Goal: Information Seeking & Learning: Learn about a topic

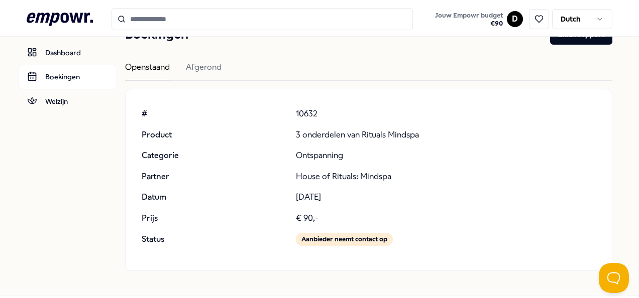
scroll to position [37, 0]
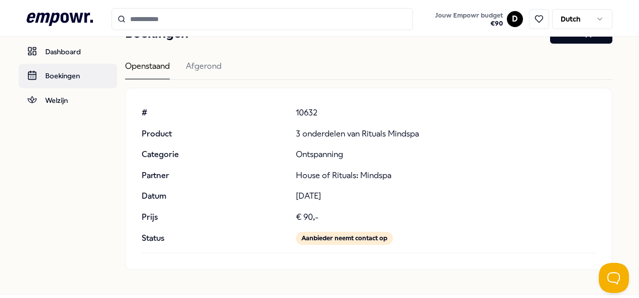
click at [51, 70] on link "Boekingen" at bounding box center [68, 76] width 98 height 24
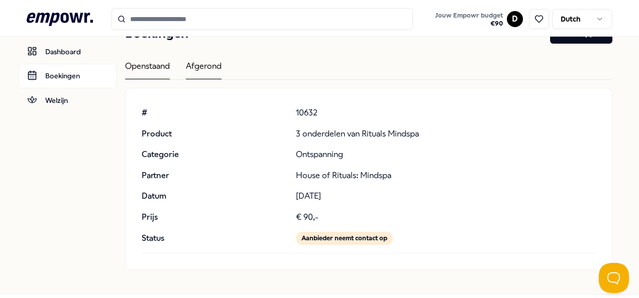
click at [206, 73] on div "Afgerond" at bounding box center [204, 70] width 36 height 20
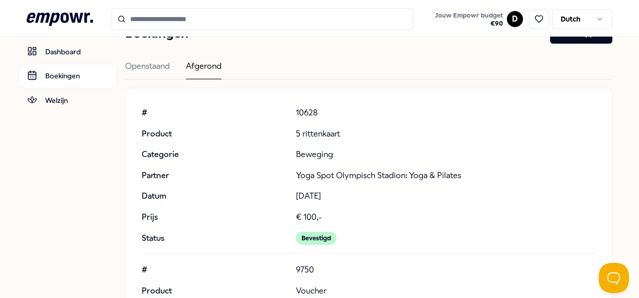
drag, startPoint x: 149, startPoint y: 63, endPoint x: 296, endPoint y: 156, distance: 173.3
click at [149, 63] on div "Openstaand" at bounding box center [147, 70] width 45 height 20
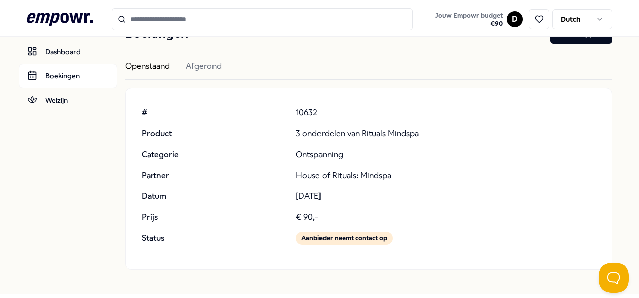
click at [361, 235] on div "Aanbieder neemt contact op" at bounding box center [344, 238] width 97 height 13
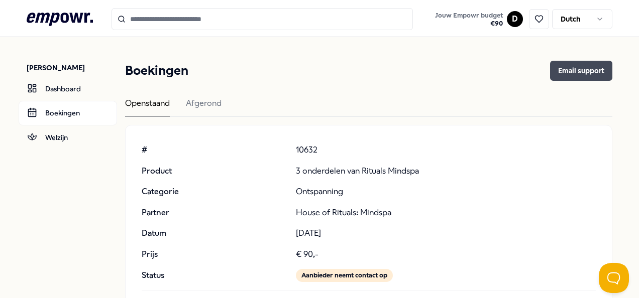
click at [572, 73] on button "Email support" at bounding box center [581, 71] width 62 height 20
click at [67, 21] on icon at bounding box center [60, 19] width 66 height 13
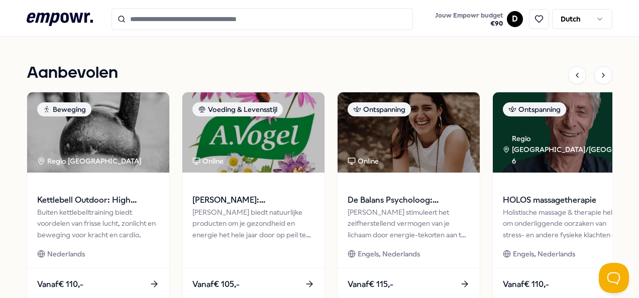
scroll to position [452, 0]
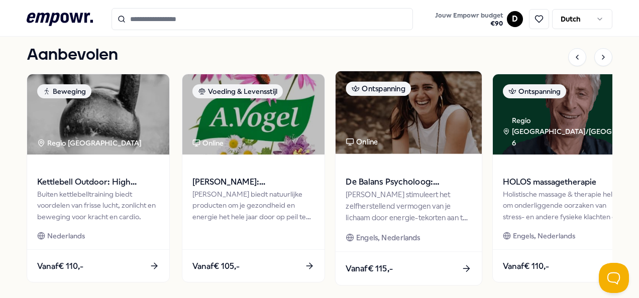
click at [391, 204] on div "[PERSON_NAME] stimuleert het zelfherstellend vermogen van je lichaam door energ…" at bounding box center [408, 206] width 126 height 35
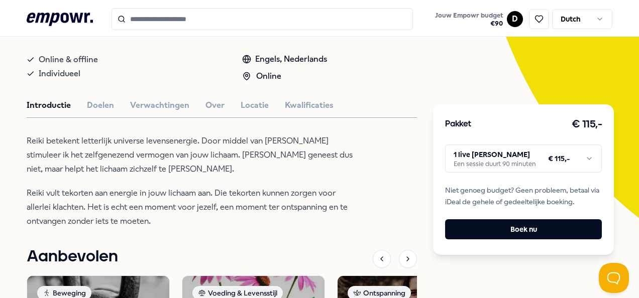
scroll to position [165, 0]
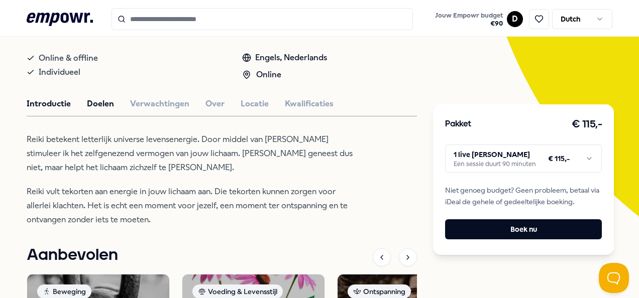
click at [97, 110] on button "Doelen" at bounding box center [100, 103] width 27 height 13
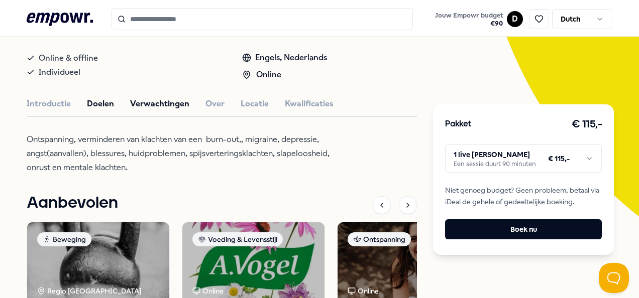
click at [161, 107] on button "Verwachtingen" at bounding box center [159, 103] width 59 height 13
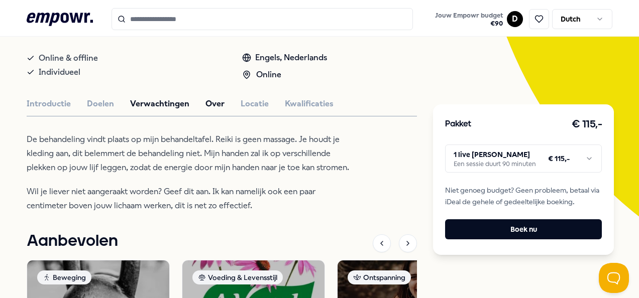
click at [209, 108] on button "Over" at bounding box center [214, 103] width 19 height 13
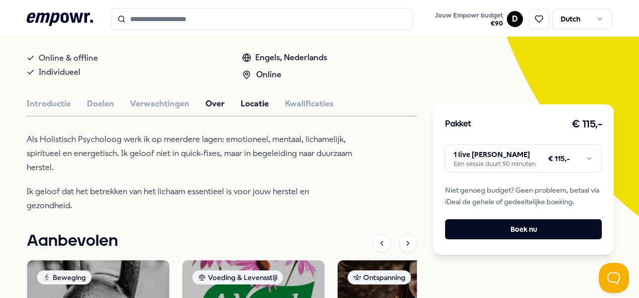
click at [249, 107] on button "Locatie" at bounding box center [254, 103] width 28 height 13
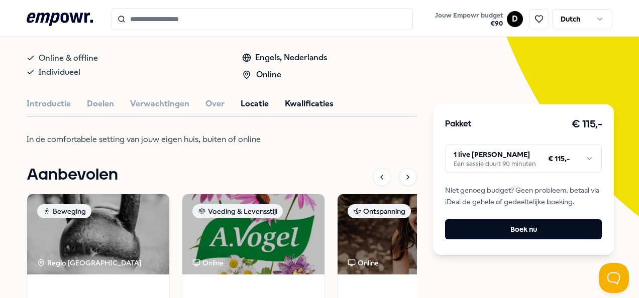
click at [292, 110] on button "Kwalificaties" at bounding box center [309, 103] width 49 height 13
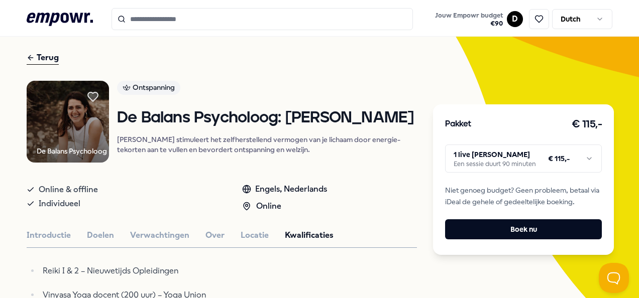
scroll to position [0, 0]
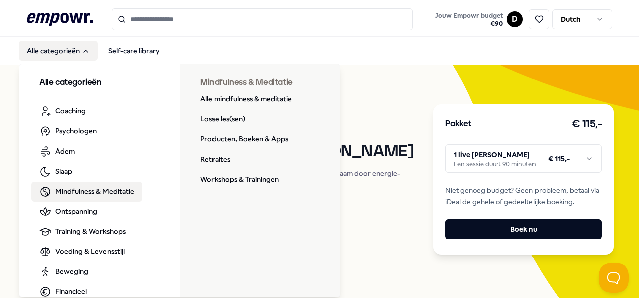
click at [86, 195] on span "Mindfulness & Meditatie" at bounding box center [94, 191] width 79 height 11
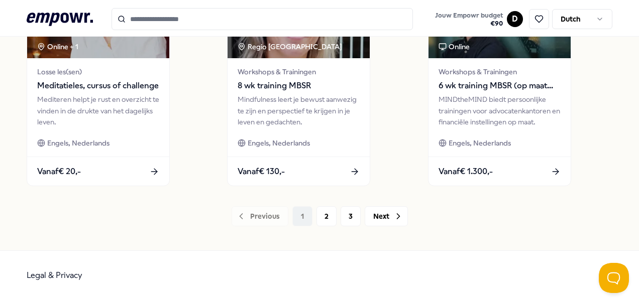
scroll to position [824, 0]
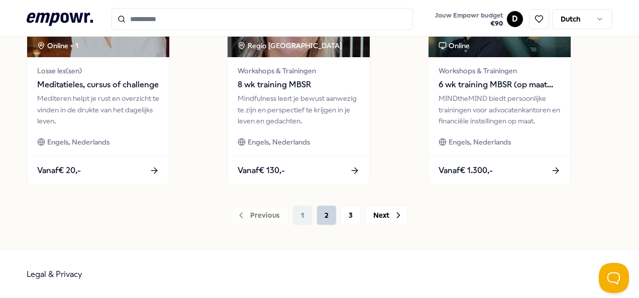
click at [323, 215] on button "2" at bounding box center [326, 215] width 20 height 20
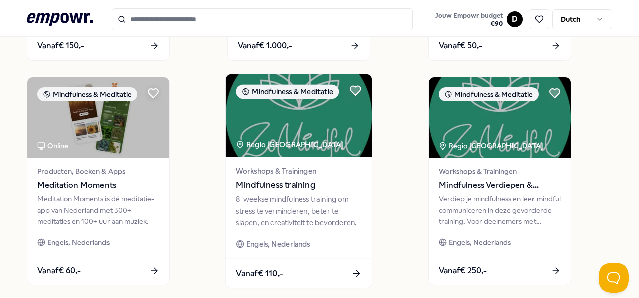
scroll to position [774, 0]
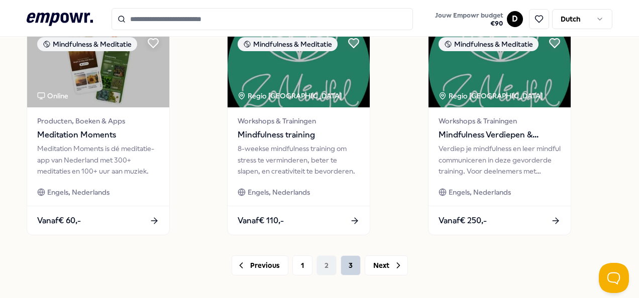
click at [351, 258] on button "3" at bounding box center [350, 266] width 20 height 20
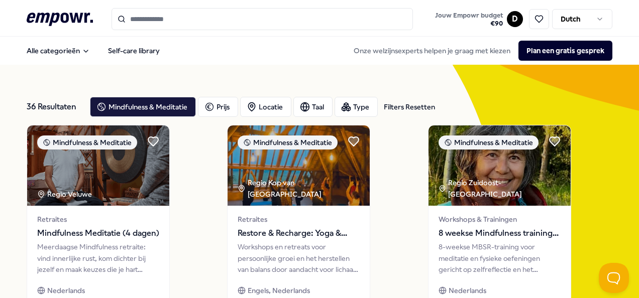
click at [210, 25] on input "Search for products, categories or subcategories" at bounding box center [261, 19] width 301 height 22
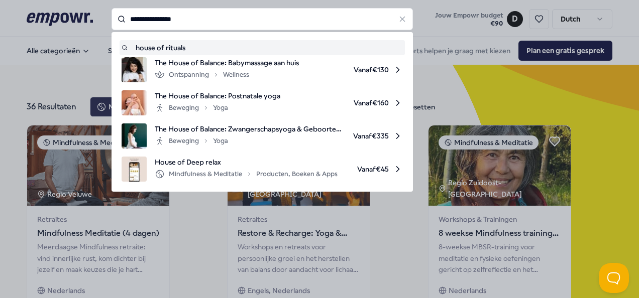
drag, startPoint x: 190, startPoint y: 23, endPoint x: 80, endPoint y: 21, distance: 109.5
click at [111, 21] on div "**********" at bounding box center [261, 19] width 301 height 22
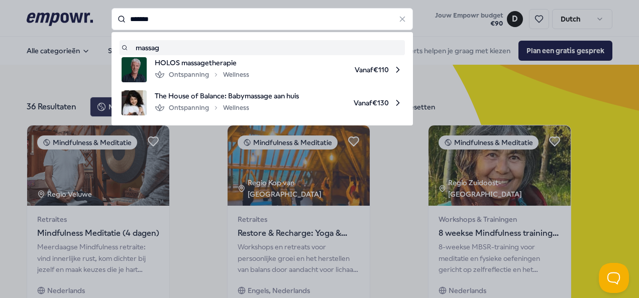
type input "*******"
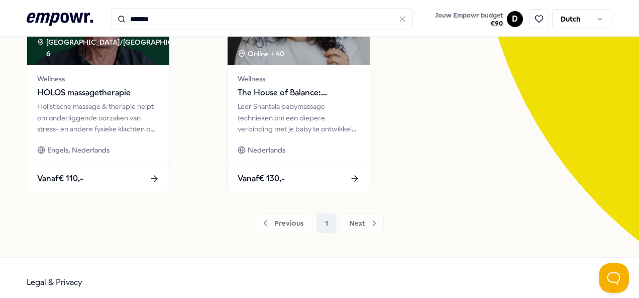
scroll to position [149, 0]
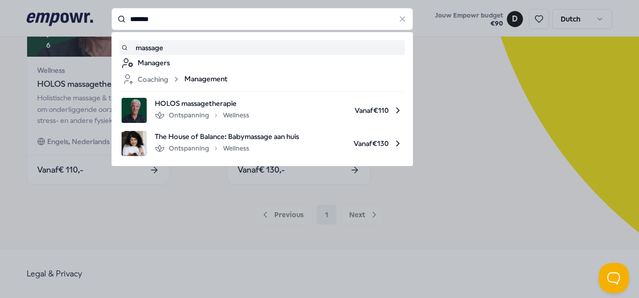
drag, startPoint x: 150, startPoint y: 19, endPoint x: 74, endPoint y: 19, distance: 75.8
click at [111, 19] on div "******* massage Managers Coaching Management HOLOS massagetherapie Ontspanning …" at bounding box center [261, 19] width 301 height 22
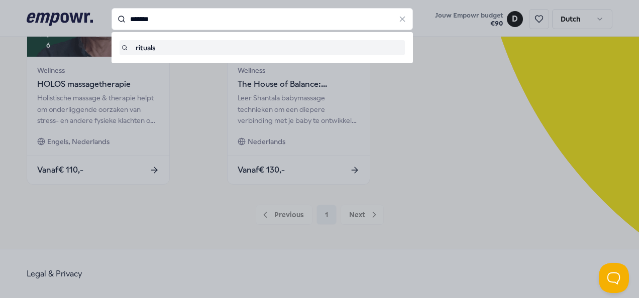
type input "*******"
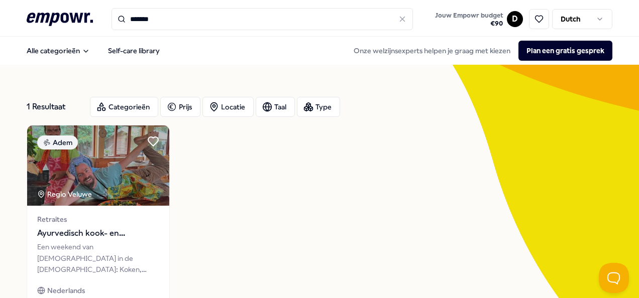
click at [187, 16] on input "*******" at bounding box center [261, 19] width 301 height 22
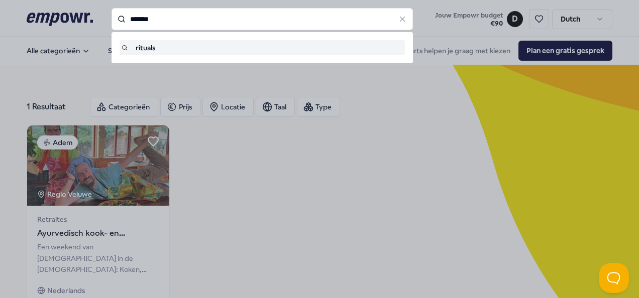
drag, startPoint x: 187, startPoint y: 16, endPoint x: 105, endPoint y: 11, distance: 81.5
click at [111, 11] on div "******* rituals" at bounding box center [261, 19] width 301 height 22
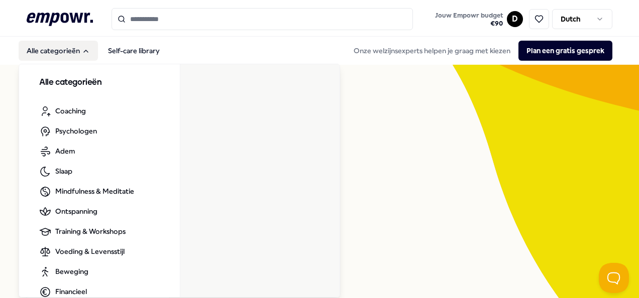
click at [61, 49] on button "Alle categorieën" at bounding box center [58, 51] width 79 height 20
click at [74, 53] on button "Alle categorieën" at bounding box center [58, 51] width 79 height 20
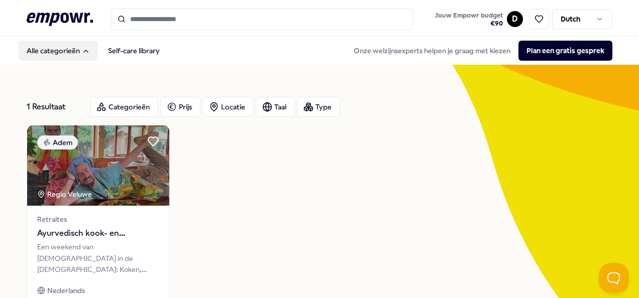
click at [69, 51] on button "Alle categorieën" at bounding box center [58, 51] width 79 height 20
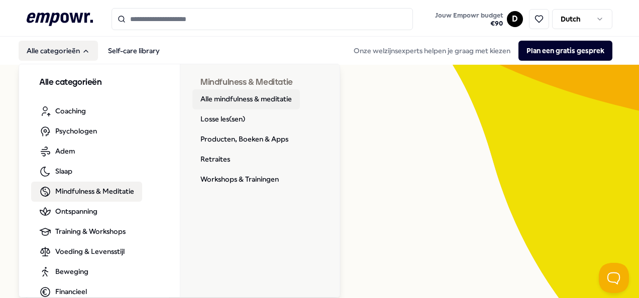
click at [234, 98] on link "Alle mindfulness & meditatie" at bounding box center [245, 99] width 107 height 20
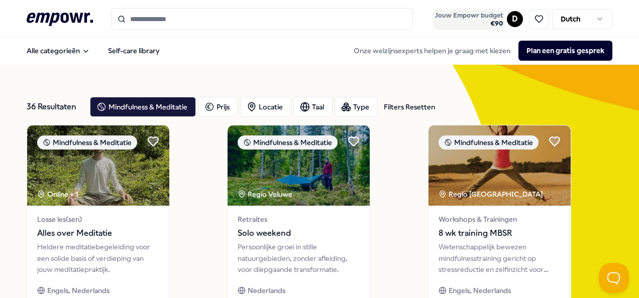
click at [491, 11] on button "Jouw Empowr budget € 90" at bounding box center [469, 20] width 72 height 20
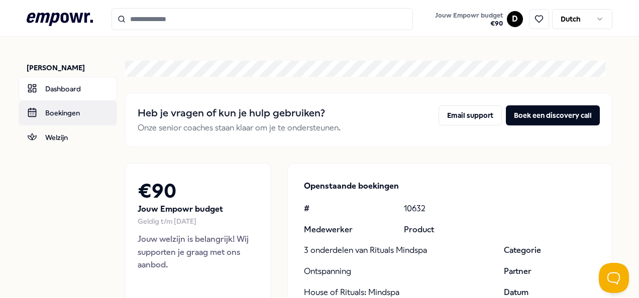
click at [73, 110] on link "Boekingen" at bounding box center [68, 113] width 98 height 24
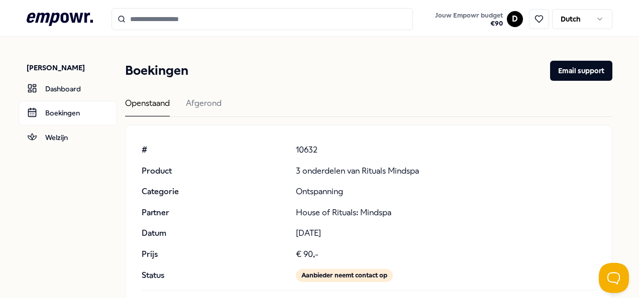
drag, startPoint x: 421, startPoint y: 168, endPoint x: 287, endPoint y: 169, distance: 134.1
click at [287, 169] on div "# 10632 Product 3 onderdelen van Rituals Mindspa Categorie Ontspanning Partner …" at bounding box center [369, 213] width 454 height 139
copy div "3 onderdelen van Rituals Mindspa"
click at [208, 18] on input "Search for products, categories or subcategories" at bounding box center [261, 19] width 301 height 22
paste input "**********"
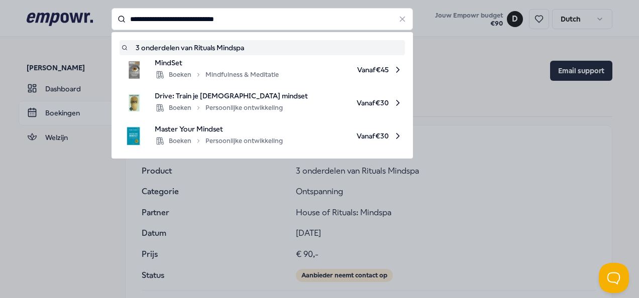
type input "**********"
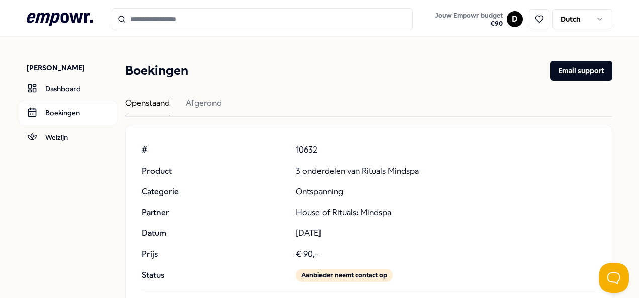
type input "**********"
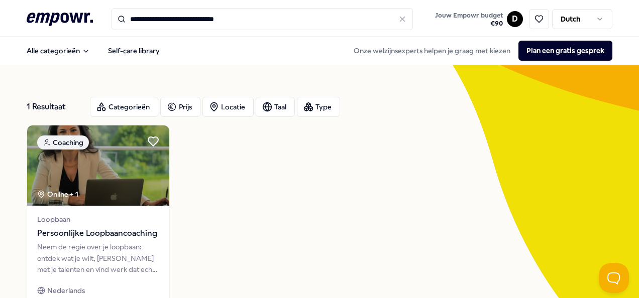
click at [401, 20] on icon at bounding box center [402, 19] width 9 height 9
click at [59, 20] on icon ".empowr-logo_svg__cls-1{fill:#03032f}" at bounding box center [60, 19] width 66 height 19
